Goal: Transaction & Acquisition: Book appointment/travel/reservation

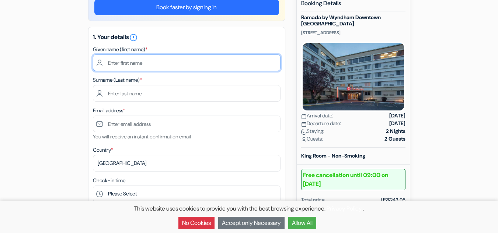
click at [145, 66] on input "text" at bounding box center [187, 63] width 188 height 17
type input "Ryan"
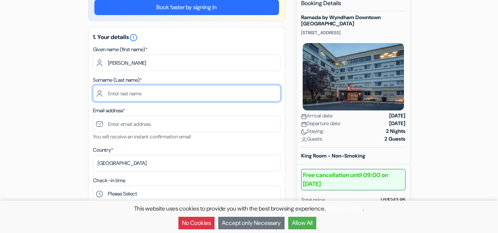
click at [130, 95] on input "text" at bounding box center [187, 93] width 188 height 17
type input "Isakson"
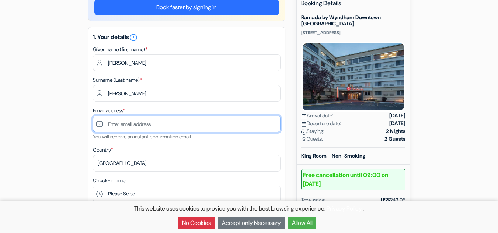
click at [134, 126] on input "text" at bounding box center [187, 124] width 188 height 17
type input "f"
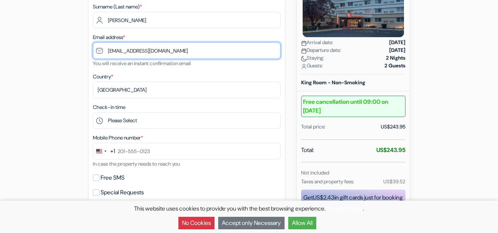
scroll to position [184, 0]
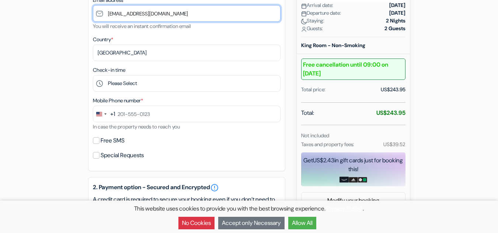
type input "[EMAIL_ADDRESS][DOMAIN_NAME]"
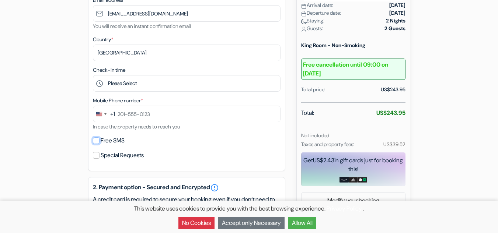
click at [96, 141] on input "Free SMS" at bounding box center [96, 140] width 7 height 7
checkbox input "true"
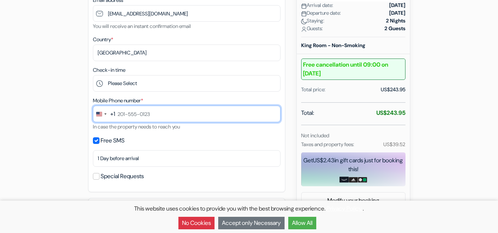
click at [123, 114] on input "text" at bounding box center [187, 114] width 188 height 17
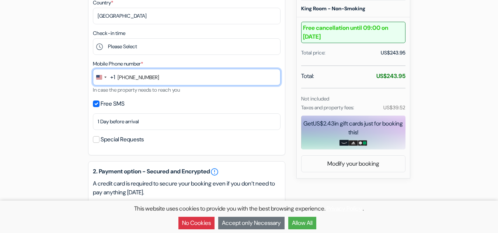
scroll to position [258, 0]
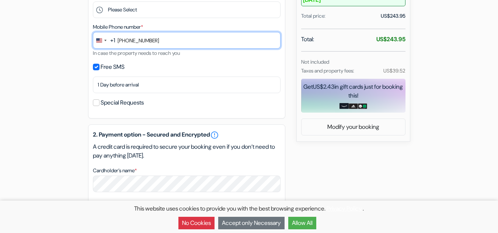
type input "503-333-1925"
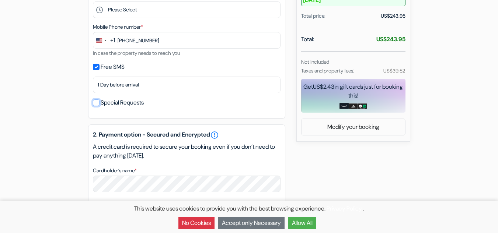
click at [95, 102] on input "Special Requests" at bounding box center [96, 102] width 7 height 7
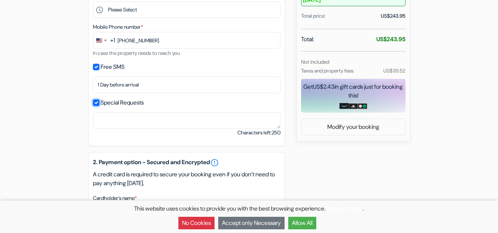
click at [97, 102] on input "Special Requests" at bounding box center [96, 102] width 7 height 7
checkbox input "false"
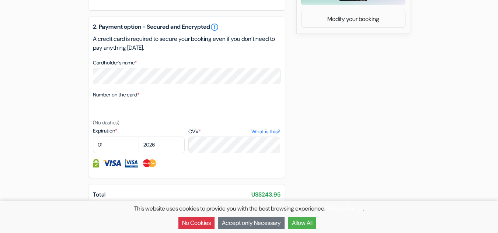
scroll to position [368, 0]
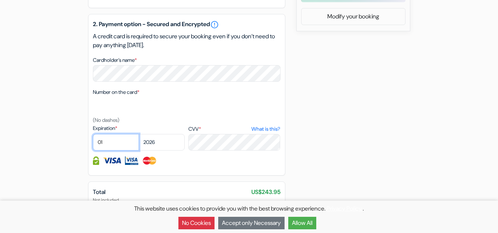
click at [129, 141] on select "01 02 03 04 05 06 07 08 09 10 11 12" at bounding box center [116, 142] width 46 height 17
select select "04"
click at [93, 134] on select "01 02 03 04 05 06 07 08 09 10 11 12" at bounding box center [116, 142] width 46 height 17
click at [166, 145] on select "2025 2026 2027 2028 2029 2030 2031 2032 2033 2034 2035 2036 2037 2038 2039 2040…" at bounding box center [162, 142] width 46 height 17
select select "2030"
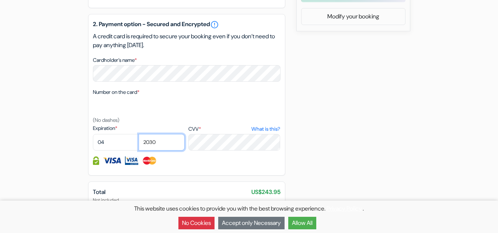
click at [139, 134] on select "2025 2026 2027 2028 2029 2030 2031 2032 2033 2034 2035 2036 2037 2038 2039 2040…" at bounding box center [162, 142] width 46 height 17
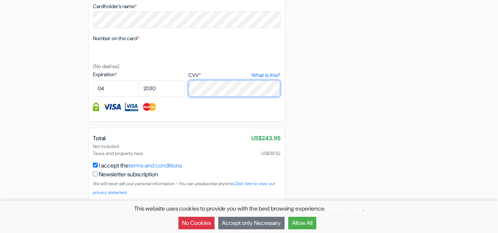
scroll to position [424, 0]
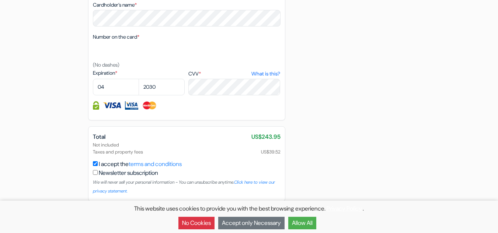
click at [231, 218] on button "Accept only Necessary" at bounding box center [251, 223] width 66 height 13
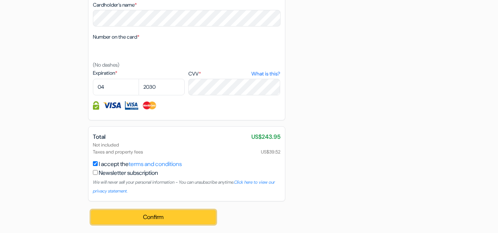
click at [189, 214] on button "Confirm Loading..." at bounding box center [153, 217] width 125 height 14
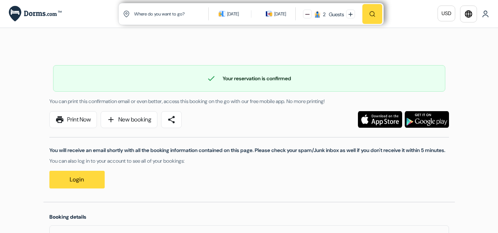
click at [252, 49] on div "check Your reservation is confirmed Booking number: DORMS-BK-6494800891 You can…" at bounding box center [248, 123] width 411 height 157
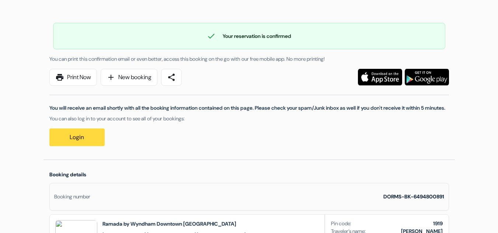
scroll to position [37, 0]
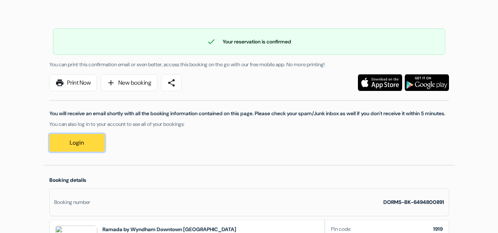
drag, startPoint x: 69, startPoint y: 147, endPoint x: 72, endPoint y: 146, distance: 4.1
click at [69, 147] on link "Login" at bounding box center [76, 143] width 55 height 18
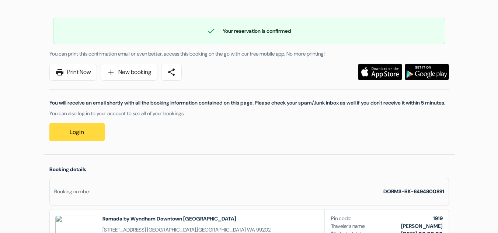
scroll to position [37, 0]
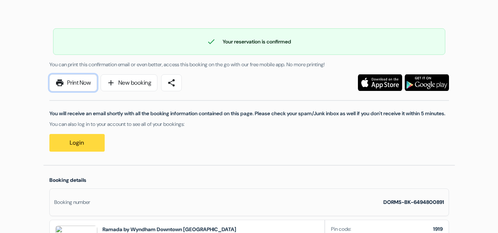
click at [74, 83] on link "print Print Now" at bounding box center [73, 82] width 48 height 17
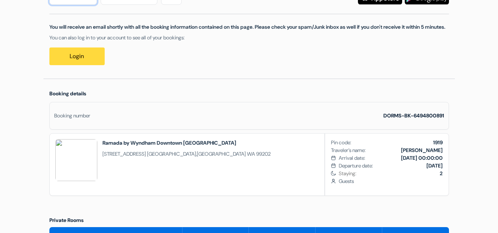
scroll to position [111, 0]
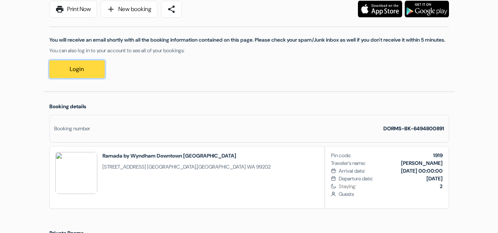
click at [87, 77] on link "Login" at bounding box center [76, 69] width 55 height 18
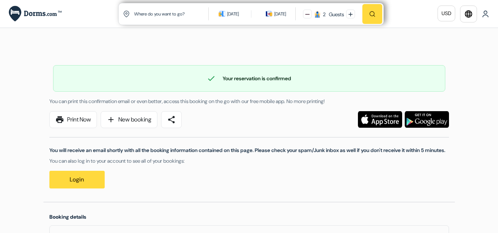
click at [253, 50] on div "check Your reservation is confirmed Booking number: DORMS-BK-6494800891 You can…" at bounding box center [248, 123] width 411 height 157
click at [487, 13] on img at bounding box center [484, 13] width 7 height 7
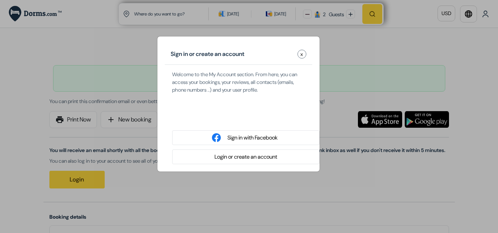
click at [419, 67] on div "Sign in or create an account x Welcome to the My Account section. From here, yo…" at bounding box center [249, 116] width 498 height 233
click at [425, 49] on div "Sign in or create an account x Welcome to the My Account section. From here, yo…" at bounding box center [249, 116] width 498 height 233
click at [303, 52] on button "x" at bounding box center [301, 54] width 9 height 9
